Goal: Task Accomplishment & Management: Manage account settings

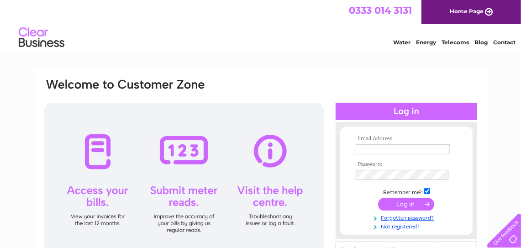
type input "mandytervet@gsogb.org.uk"
click at [400, 206] on input "submit" at bounding box center [406, 204] width 56 height 13
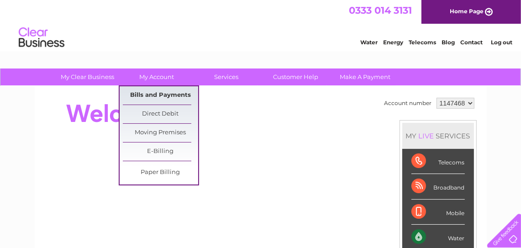
click at [155, 96] on link "Bills and Payments" at bounding box center [160, 95] width 75 height 18
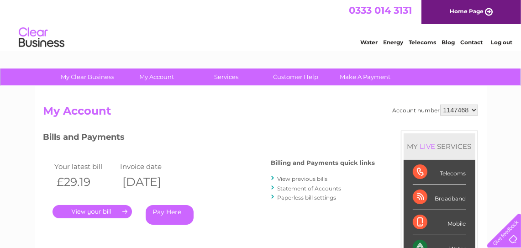
click at [106, 211] on link "." at bounding box center [92, 211] width 79 height 13
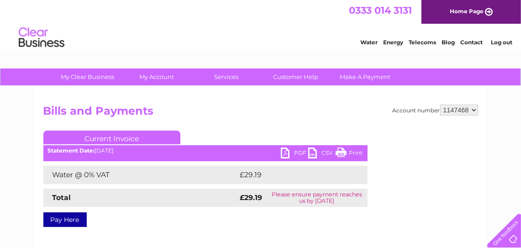
click at [296, 153] on link "PDF" at bounding box center [294, 154] width 27 height 13
